Goal: Task Accomplishment & Management: Manage account settings

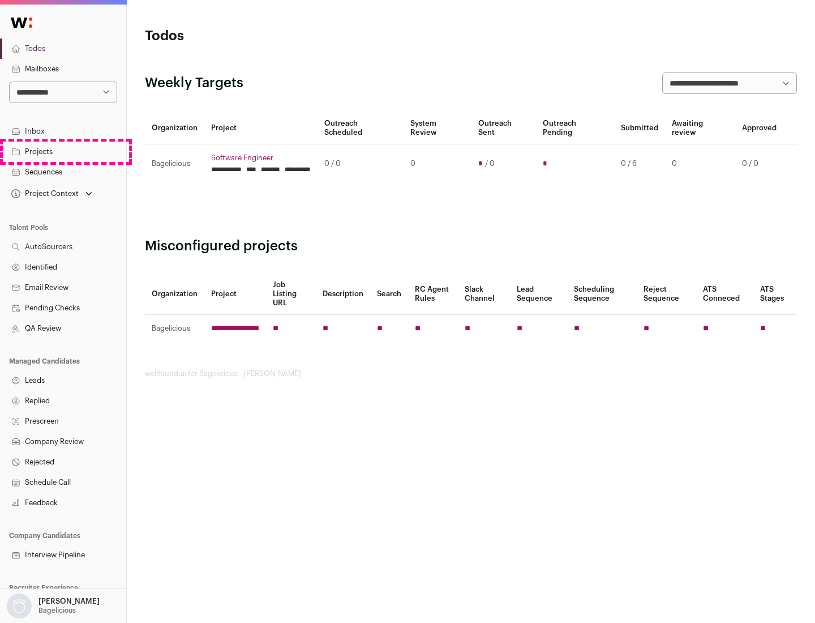
click at [63, 151] on link "Projects" at bounding box center [63, 152] width 126 height 20
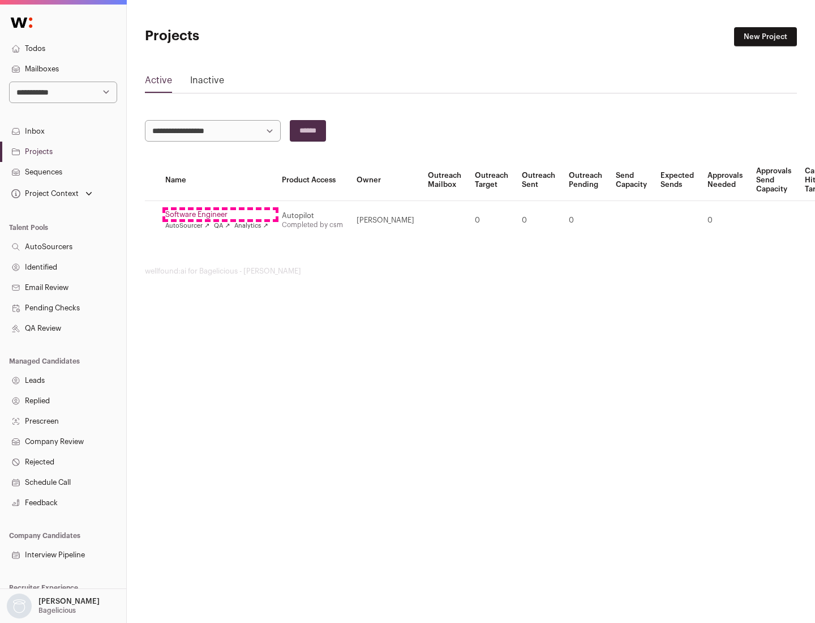
click at [220, 215] on link "Software Engineer" at bounding box center [216, 214] width 103 height 9
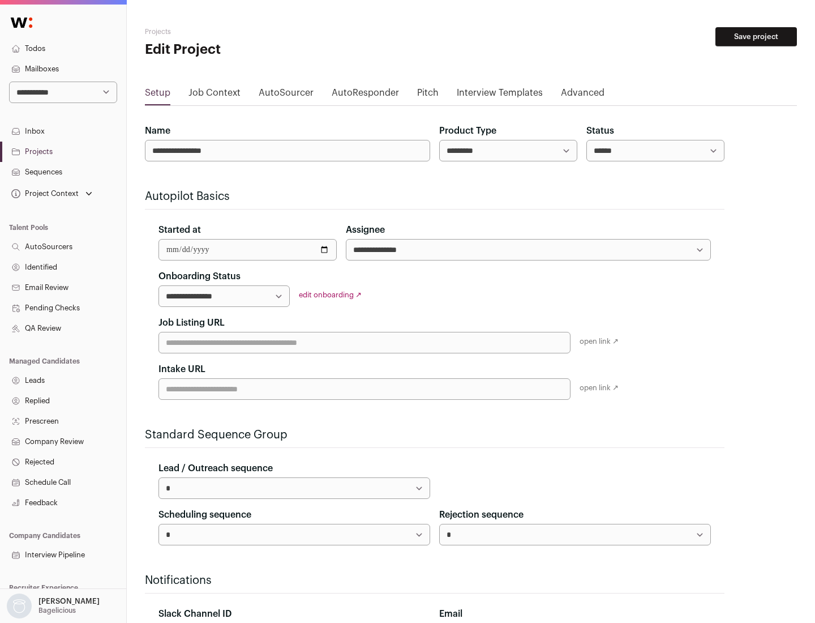
click at [756, 37] on button "Save project" at bounding box center [757, 36] width 82 height 19
